Goal: Task Accomplishment & Management: Use online tool/utility

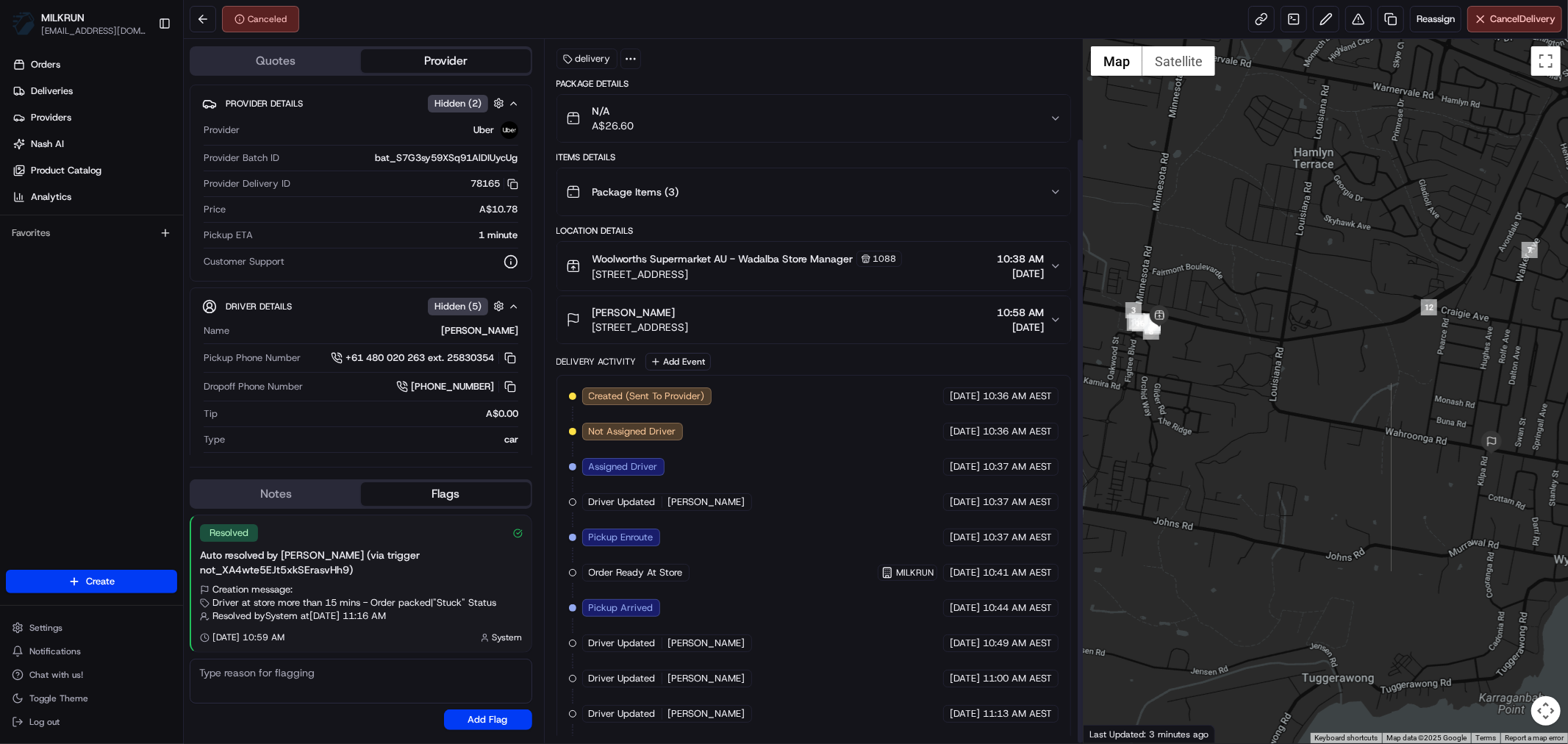
scroll to position [115, 0]
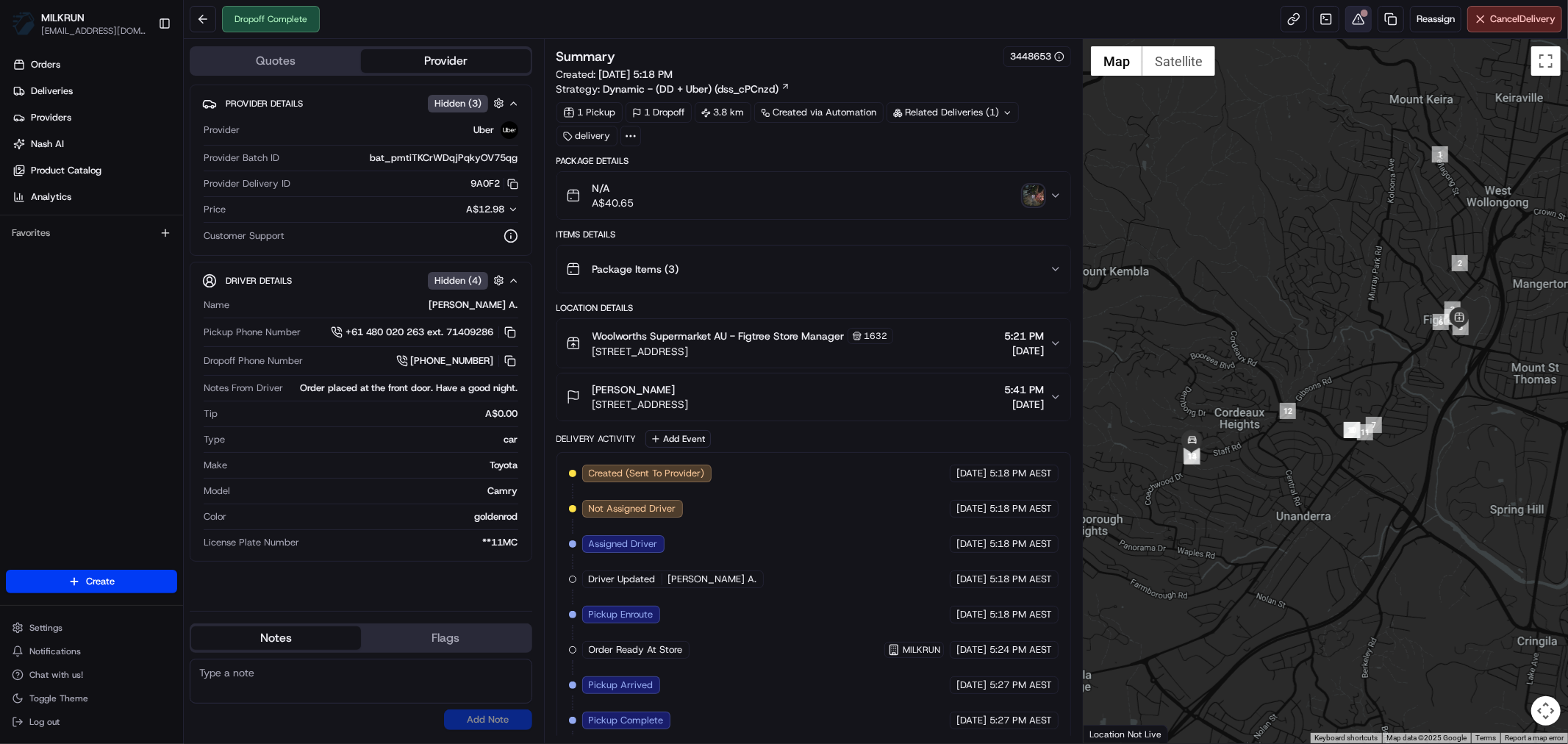
click at [1356, 17] on button at bounding box center [1359, 19] width 26 height 26
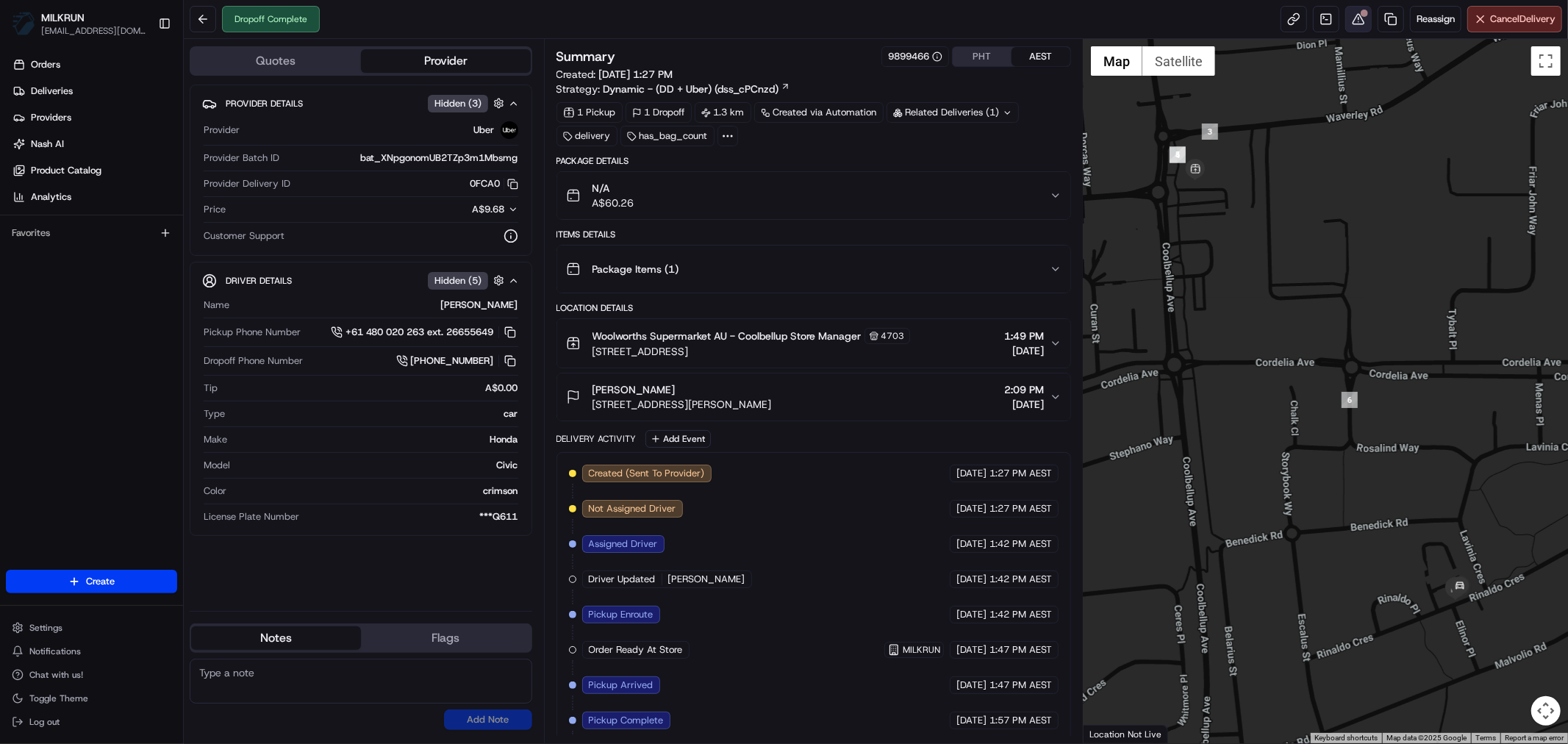
click at [1357, 17] on button at bounding box center [1359, 19] width 26 height 26
